Goal: Task Accomplishment & Management: Use online tool/utility

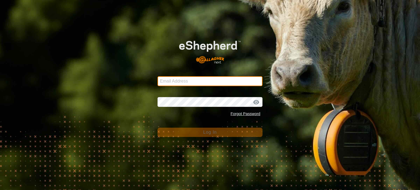
click at [167, 77] on input "Email Address" at bounding box center [209, 81] width 105 height 10
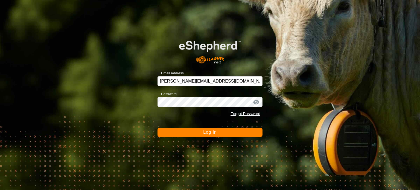
click at [210, 133] on span "Log In" at bounding box center [209, 132] width 13 height 5
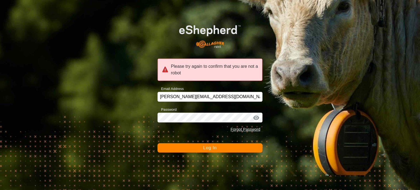
click at [256, 116] on div at bounding box center [256, 117] width 8 height 5
click at [208, 148] on span "Log In" at bounding box center [209, 147] width 13 height 5
click at [148, 117] on div "Please try again to confirm that you are not a robot Email Address [PERSON_NAME…" at bounding box center [210, 95] width 420 height 190
click at [208, 148] on span "Log In" at bounding box center [209, 147] width 13 height 5
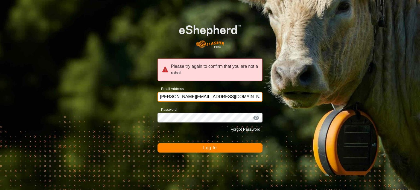
drag, startPoint x: 223, startPoint y: 95, endPoint x: 144, endPoint y: 88, distance: 79.1
click at [144, 88] on div "Please try again to confirm that you are not a robot Email Address [PERSON_NAME…" at bounding box center [210, 95] width 420 height 190
type input "[PERSON_NAME][EMAIL_ADDRESS][DOMAIN_NAME]"
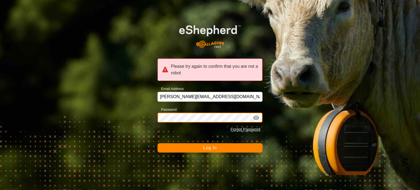
click at [130, 116] on div "Please try again to confirm that you are not a robot Email Address [PERSON_NAME…" at bounding box center [210, 95] width 420 height 190
click at [207, 149] on span "Log In" at bounding box center [209, 147] width 13 height 5
click at [257, 116] on div at bounding box center [256, 117] width 8 height 5
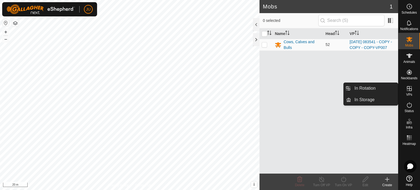
click at [411, 91] on icon at bounding box center [409, 88] width 7 height 7
click at [371, 87] on link "In Rotation" at bounding box center [374, 88] width 47 height 11
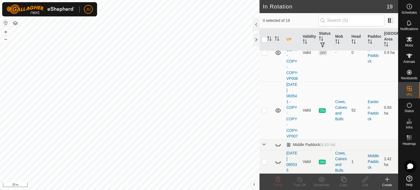
scroll to position [712, 0]
click at [265, 108] on p-checkbox at bounding box center [264, 110] width 5 height 4
checkbox input "true"
click at [344, 178] on icon at bounding box center [343, 179] width 7 height 7
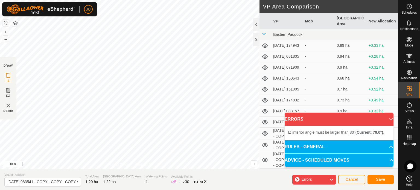
click at [242, 92] on div "IZ interior angle must be larger than 80° (Current: 79.0°) . + – ⇧ i This appli…" at bounding box center [129, 84] width 259 height 169
click at [215, 148] on div "IZ interior angle must be larger than 80° (Current: 76.8°) ." at bounding box center [256, 150] width 83 height 5
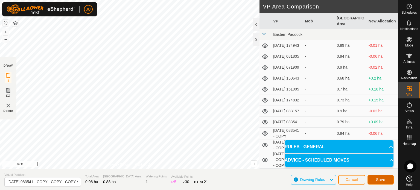
click at [382, 178] on span "Save" at bounding box center [380, 179] width 9 height 4
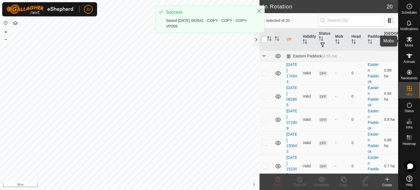
click at [407, 39] on icon at bounding box center [409, 39] width 7 height 7
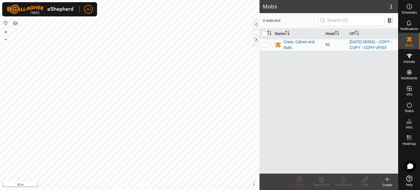
click at [263, 47] on p-checkbox at bounding box center [264, 44] width 5 height 4
checkbox input "true"
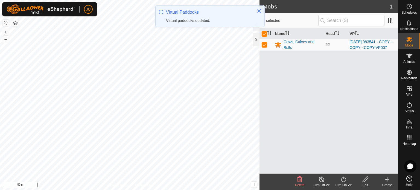
click at [342, 179] on icon at bounding box center [343, 179] width 7 height 7
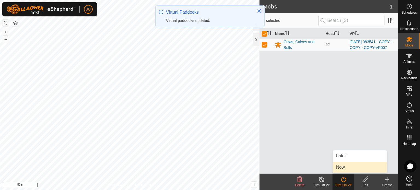
click at [344, 165] on link "Now" at bounding box center [360, 167] width 54 height 11
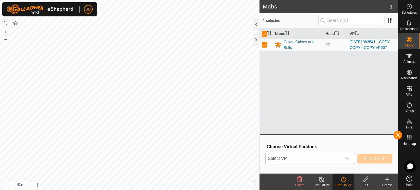
click at [349, 155] on div "dropdown trigger" at bounding box center [347, 158] width 11 height 11
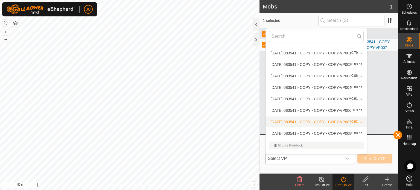
scroll to position [145, 0]
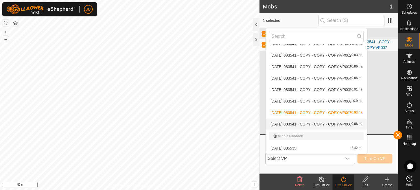
click at [325, 124] on li "2025-08-12 083541 - COPY - COPY - COPY-VP008 0.88 ha" at bounding box center [316, 124] width 101 height 11
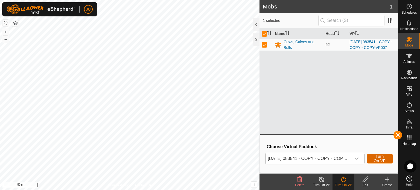
click at [379, 157] on span "Turn On VP" at bounding box center [379, 158] width 13 height 9
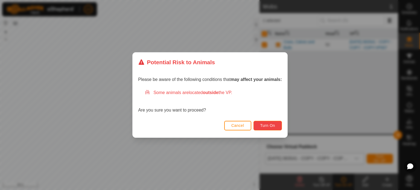
click at [269, 123] on span "Turn On" at bounding box center [267, 125] width 15 height 4
